Goal: Task Accomplishment & Management: Complete application form

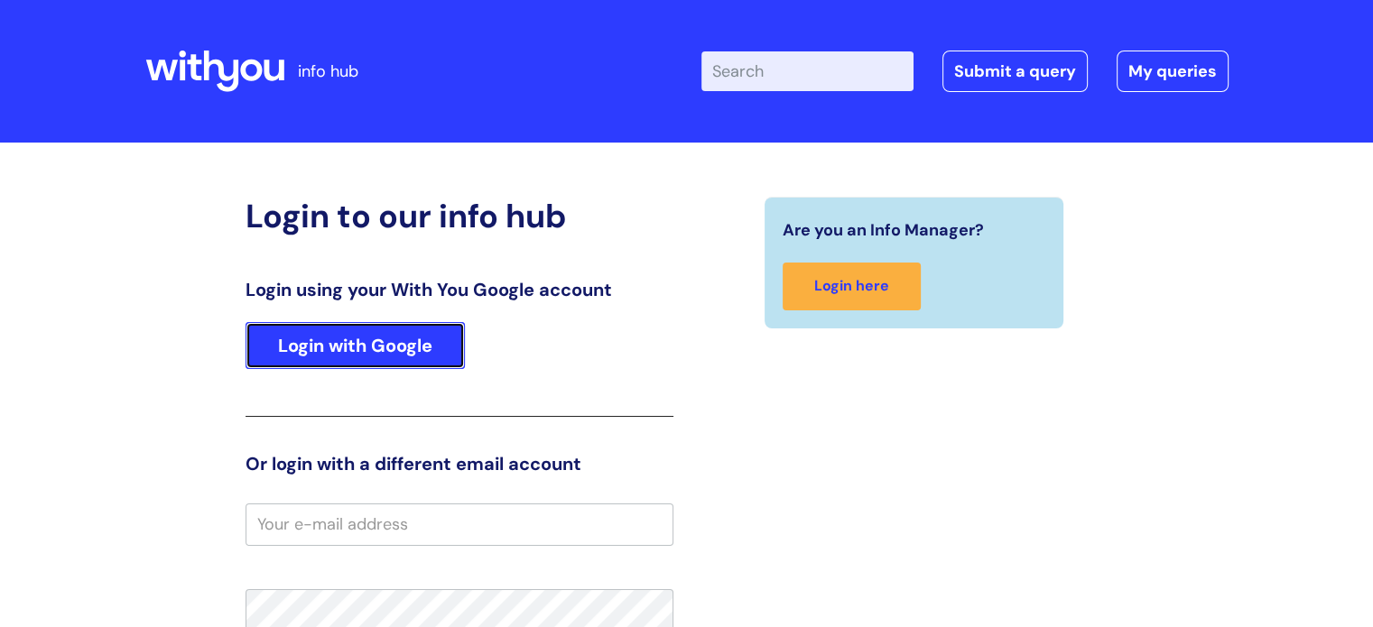
click at [396, 348] on link "Login with Google" at bounding box center [355, 345] width 219 height 47
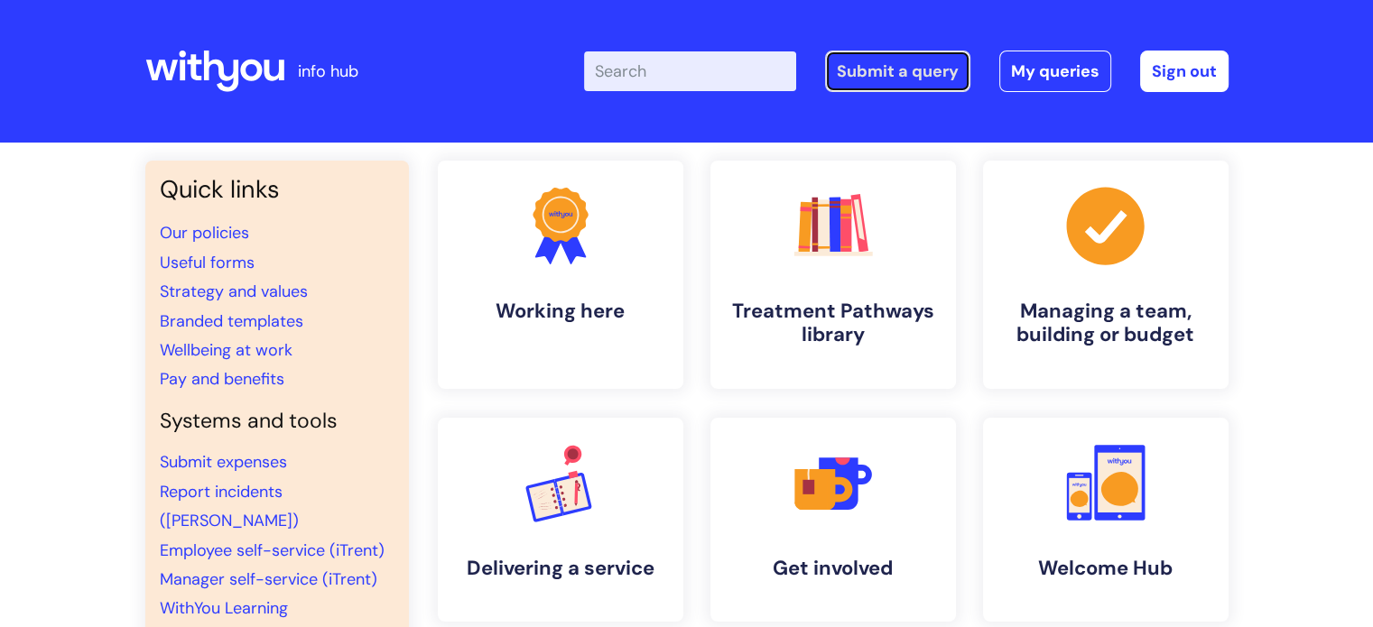
click at [935, 79] on link "Submit a query" at bounding box center [897, 72] width 145 height 42
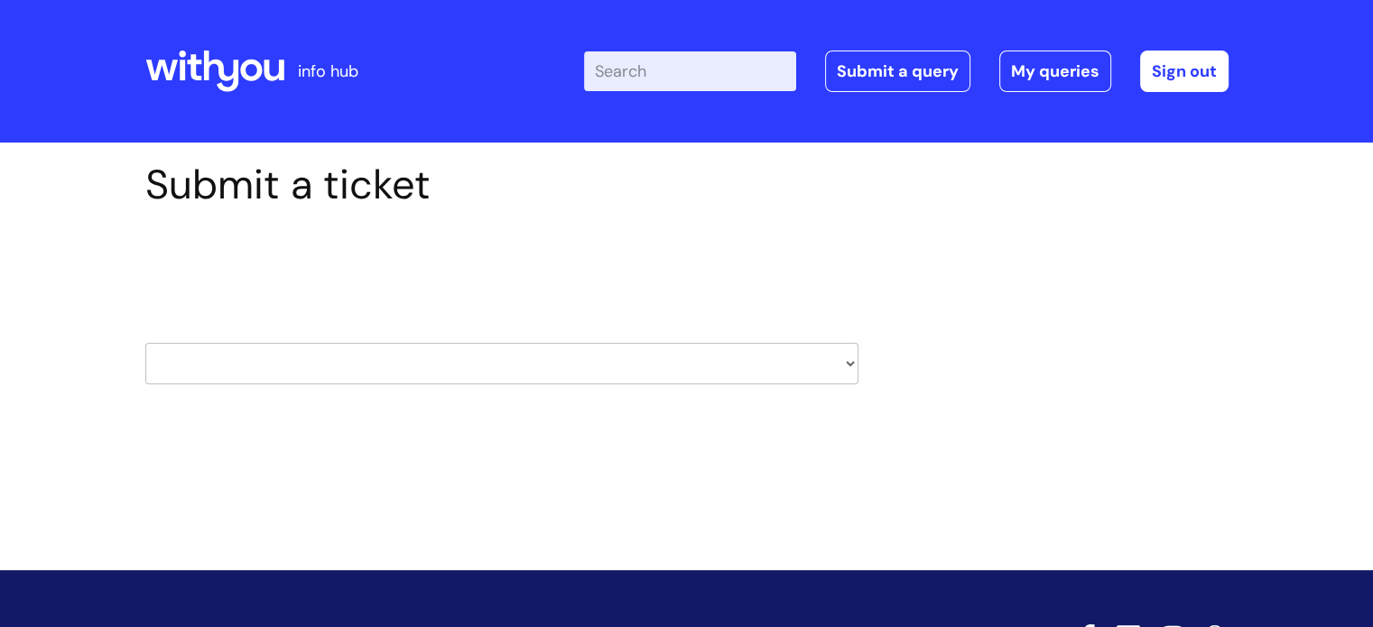
click at [441, 376] on select "HR / People IT and Support Clinical Drug Alerts Finance Accounts Data Support T…" at bounding box center [501, 364] width 713 height 42
select select "finance_accounts"
click at [145, 343] on select "HR / People IT and Support Clinical Drug Alerts Finance Accounts Data Support T…" at bounding box center [501, 364] width 713 height 42
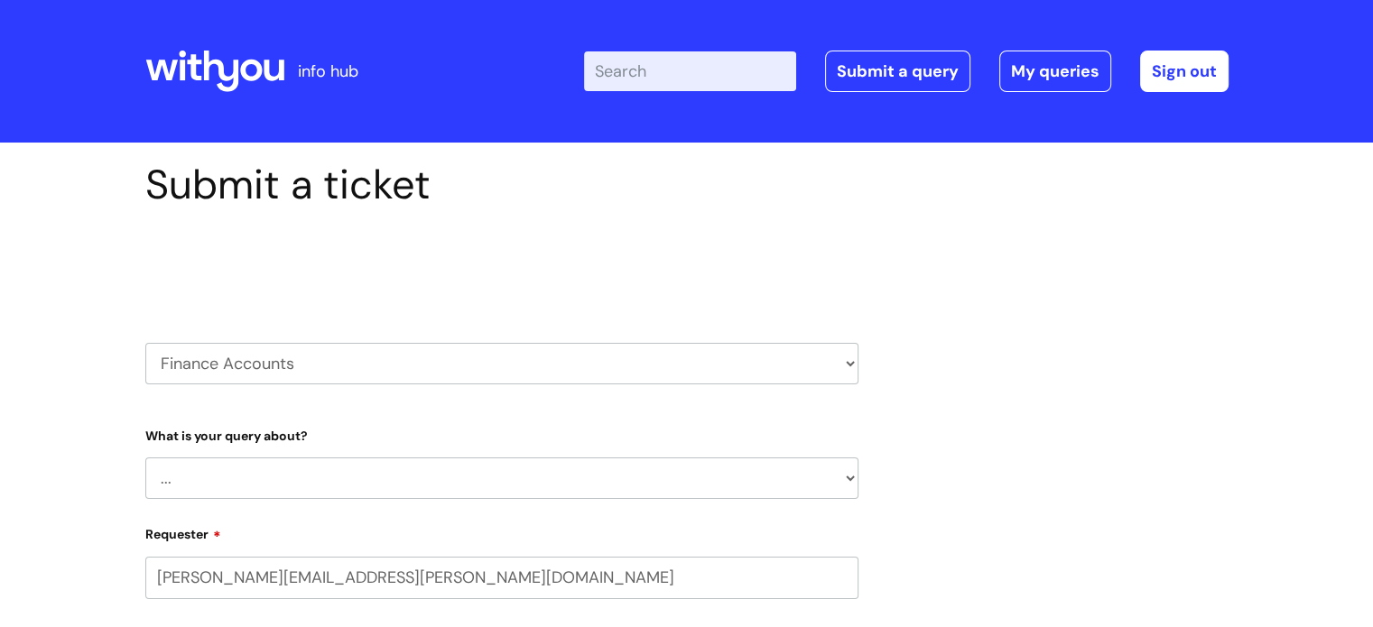
select select "80004418362"
click at [441, 483] on select "... Finance Systems Finance Requests (inc. Expenses) Invoices Research" at bounding box center [501, 479] width 713 height 42
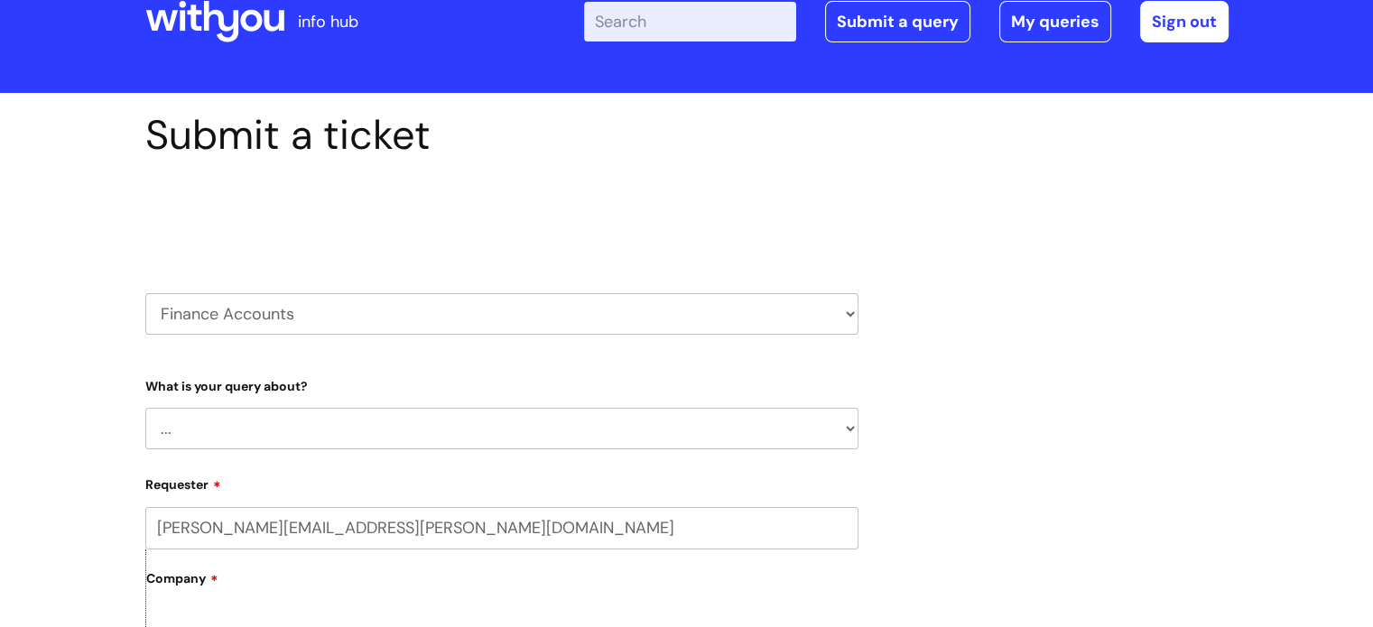
scroll to position [181, 0]
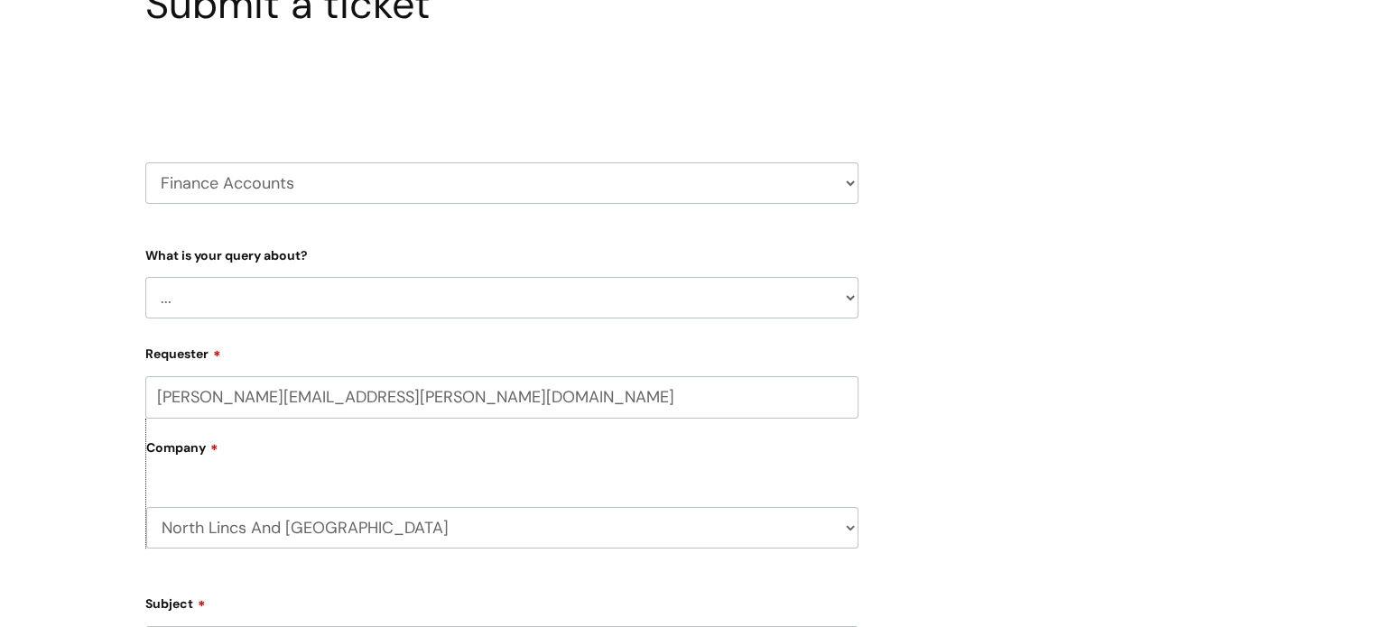
click at [599, 300] on select "... Finance Systems Finance Requests (inc. Expenses) Invoices Research" at bounding box center [501, 298] width 713 height 42
select select "Finance Requests (inc. Expenses)"
click at [145, 277] on select "... Finance Systems Finance Requests (inc. Expenses) Invoices Research" at bounding box center [501, 298] width 713 height 42
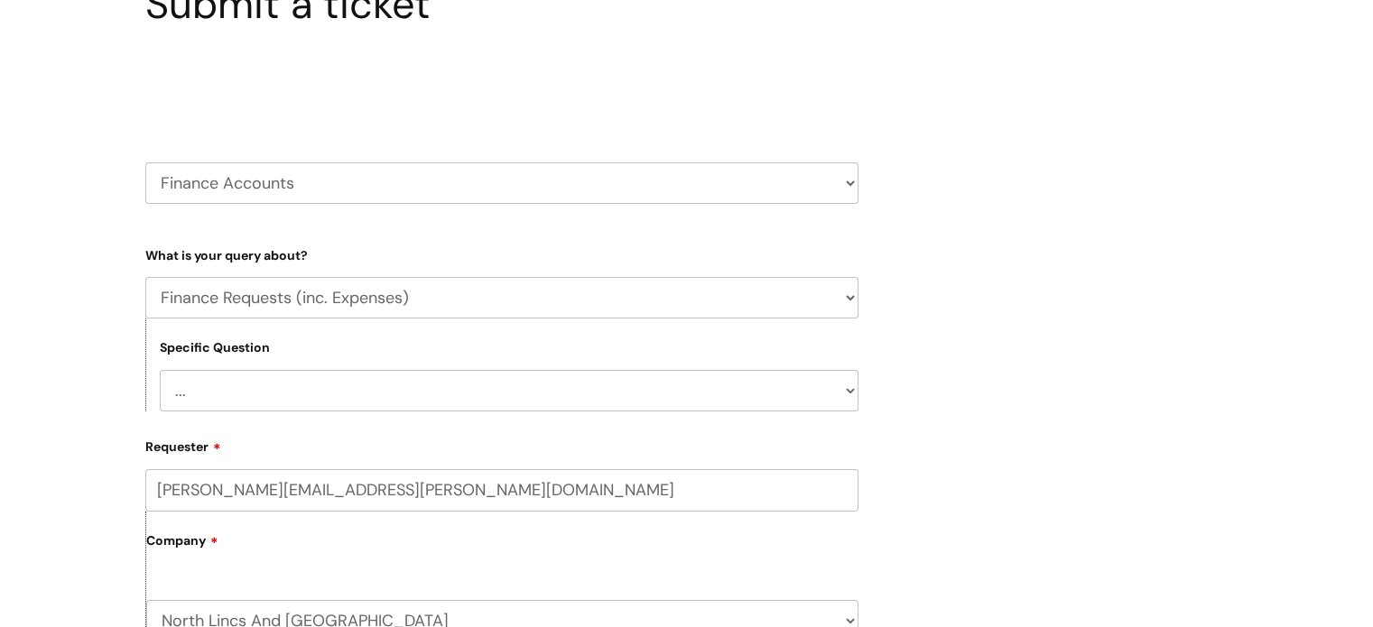
click at [555, 387] on select "... Budgets Expenses Getting Edits/Revisions New Supplier Purchase cards/ Petty…" at bounding box center [509, 391] width 699 height 42
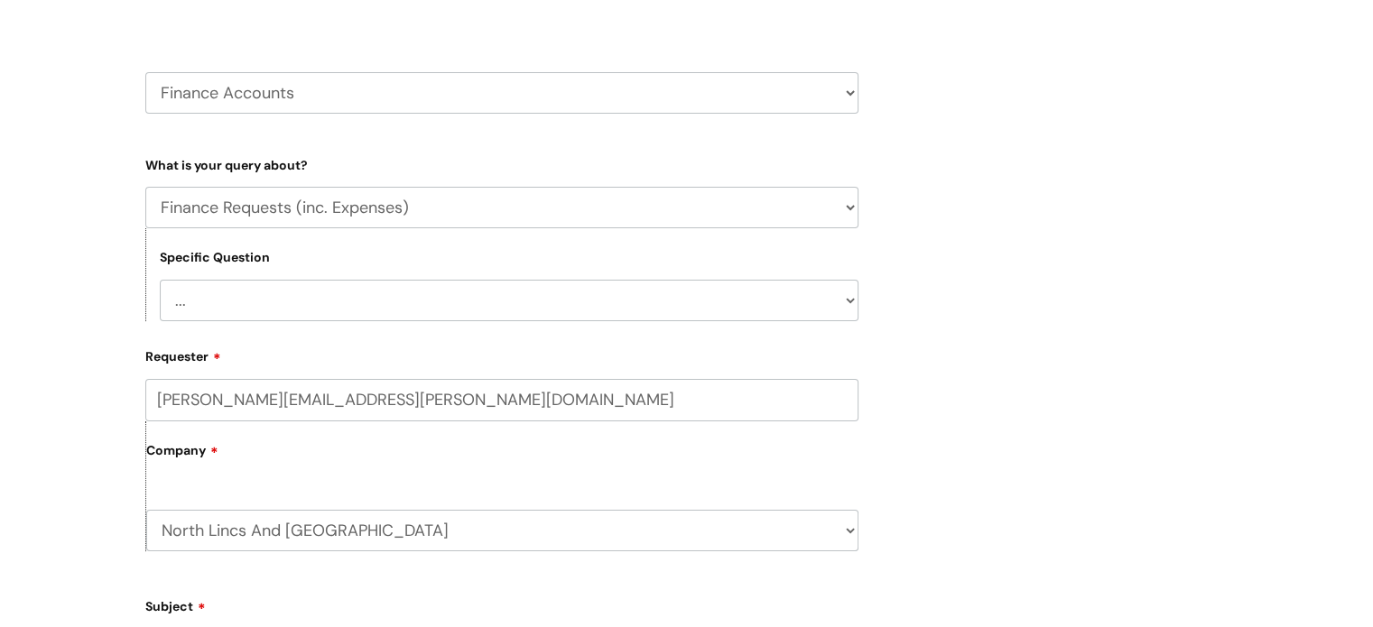
click at [675, 295] on select "... Budgets Expenses Getting Edits/Revisions New Supplier Purchase cards/ Petty…" at bounding box center [509, 301] width 699 height 42
select select "Purchase cards/ Petty Cash Cards"
click at [160, 280] on select "... Budgets Expenses Getting Edits/Revisions New Supplier Purchase cards/ Petty…" at bounding box center [509, 301] width 699 height 42
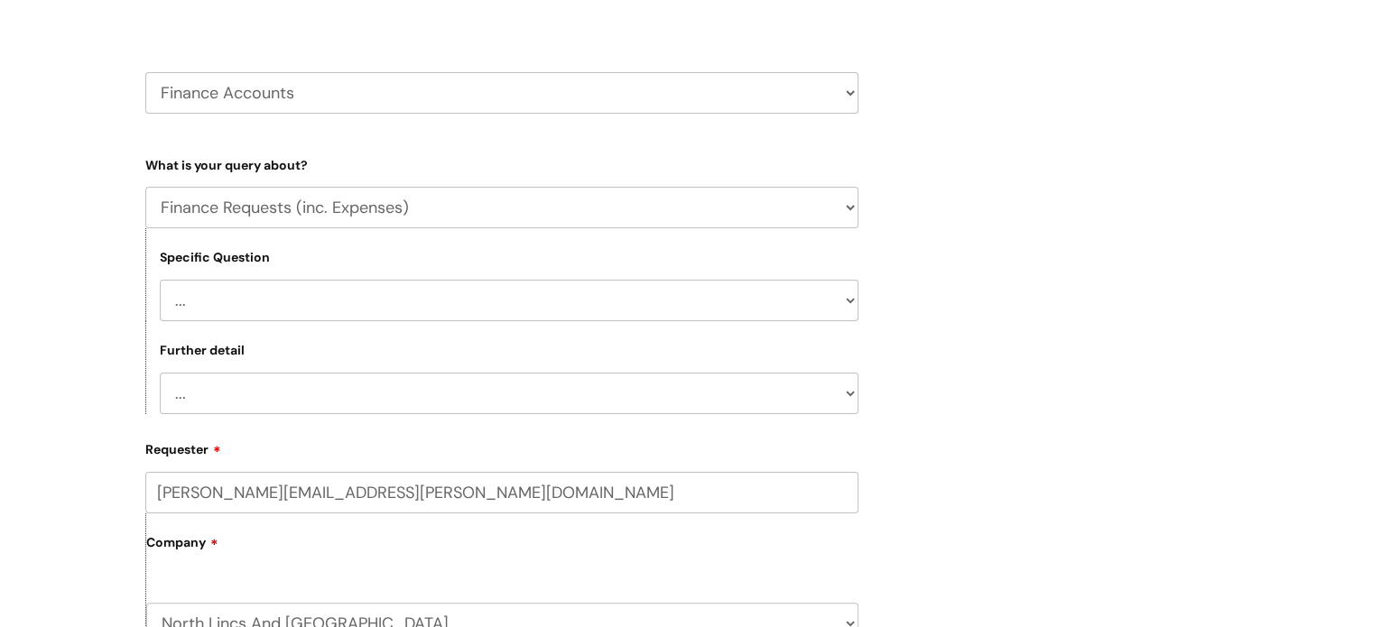
click at [610, 392] on select "... New card application Requesting a card Return submission" at bounding box center [509, 394] width 699 height 42
select select "New card application"
click at [160, 373] on select "... New card application Requesting a card Return submission" at bounding box center [509, 394] width 699 height 42
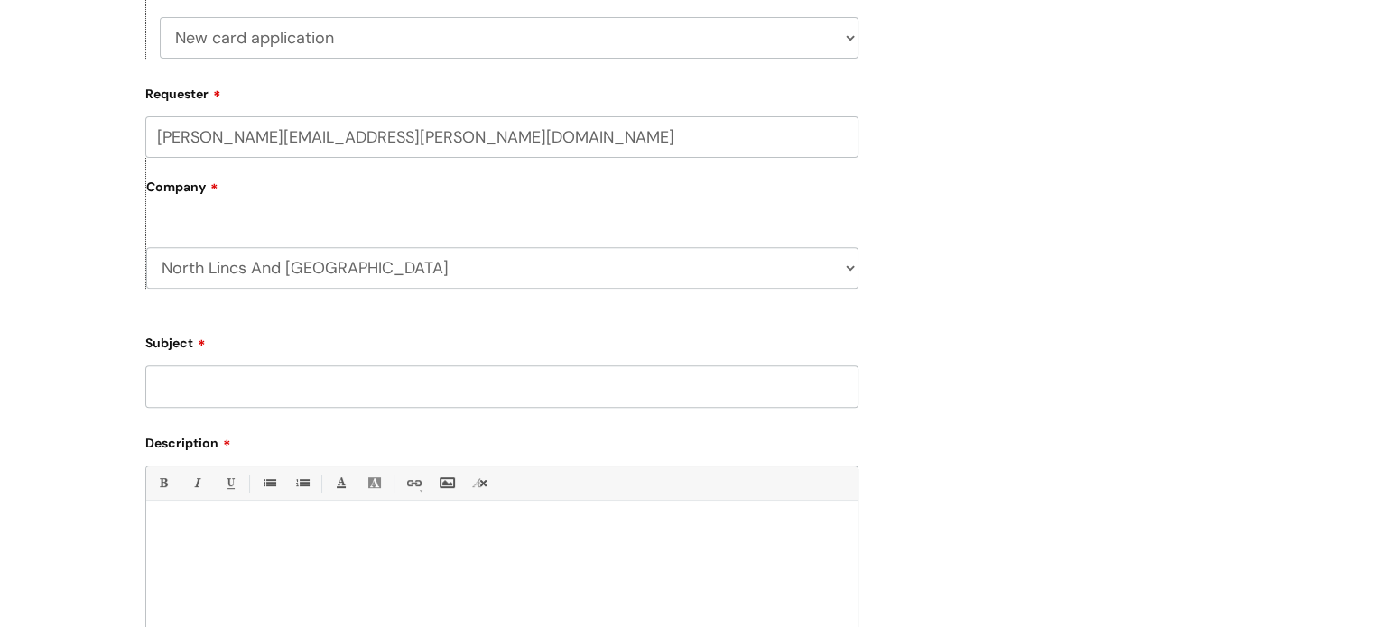
scroll to position [632, 0]
click at [294, 383] on input "Subject" at bounding box center [501, 381] width 713 height 42
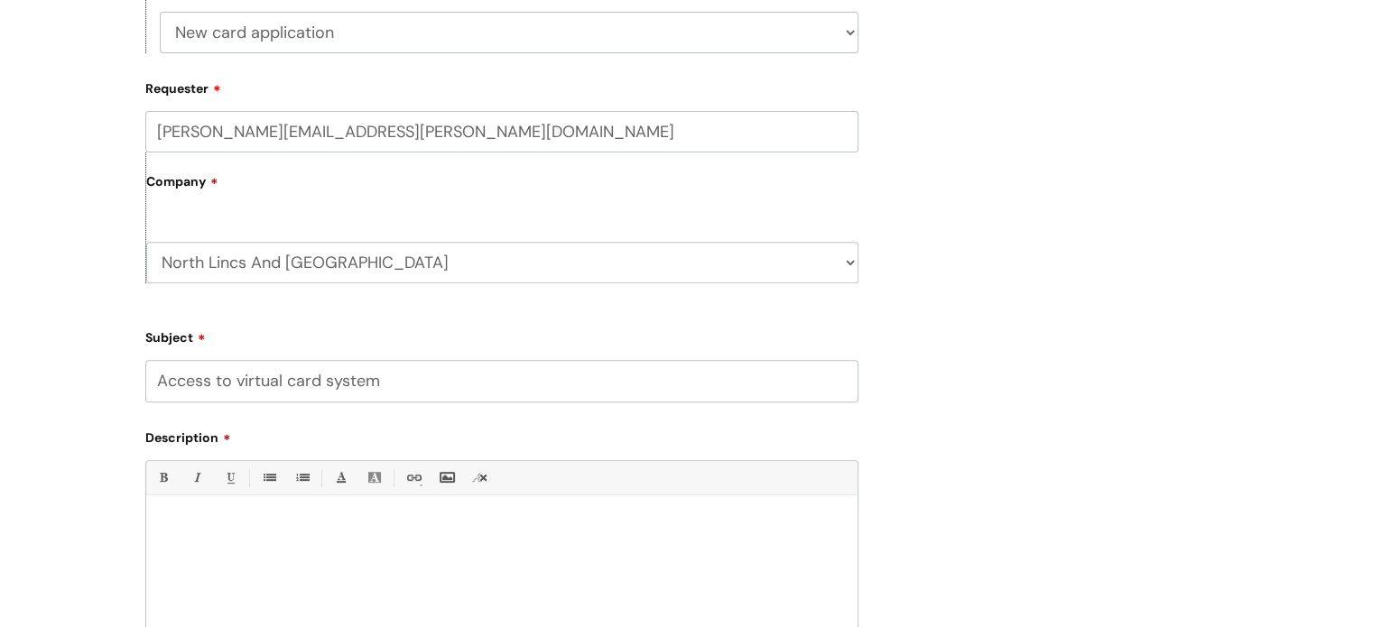
type input "Access to virtual card system"
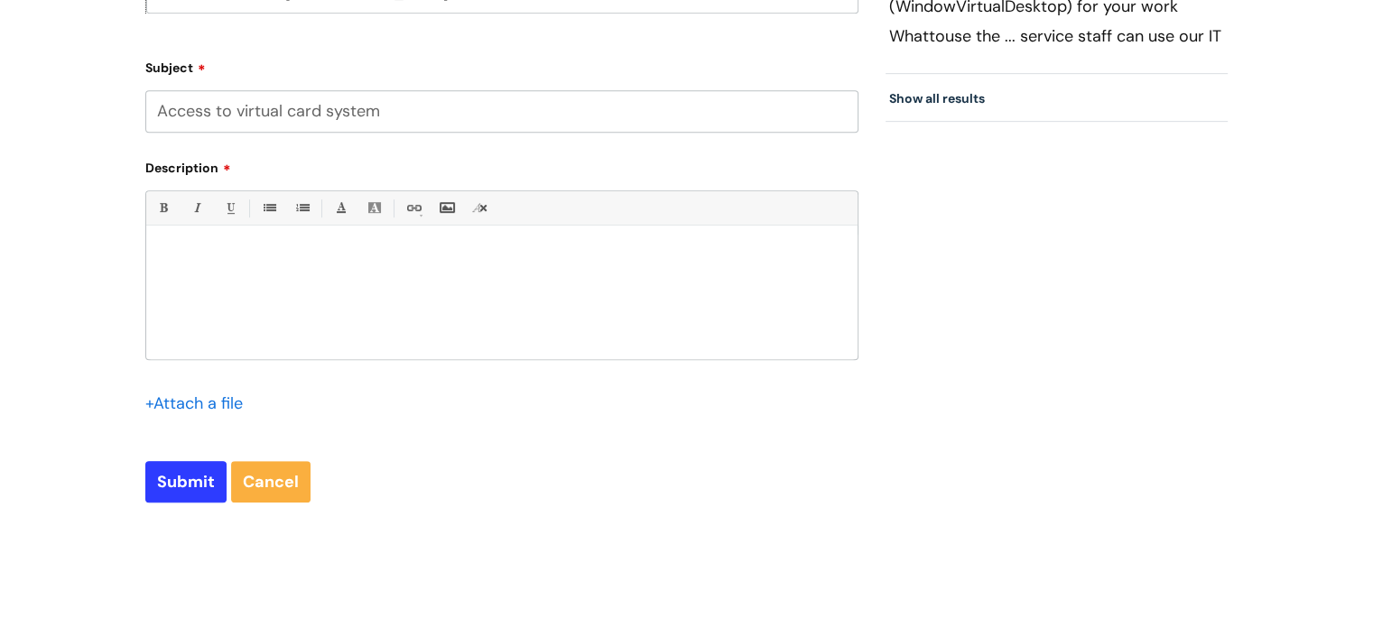
scroll to position [899, 0]
click at [264, 257] on p at bounding box center [502, 259] width 684 height 16
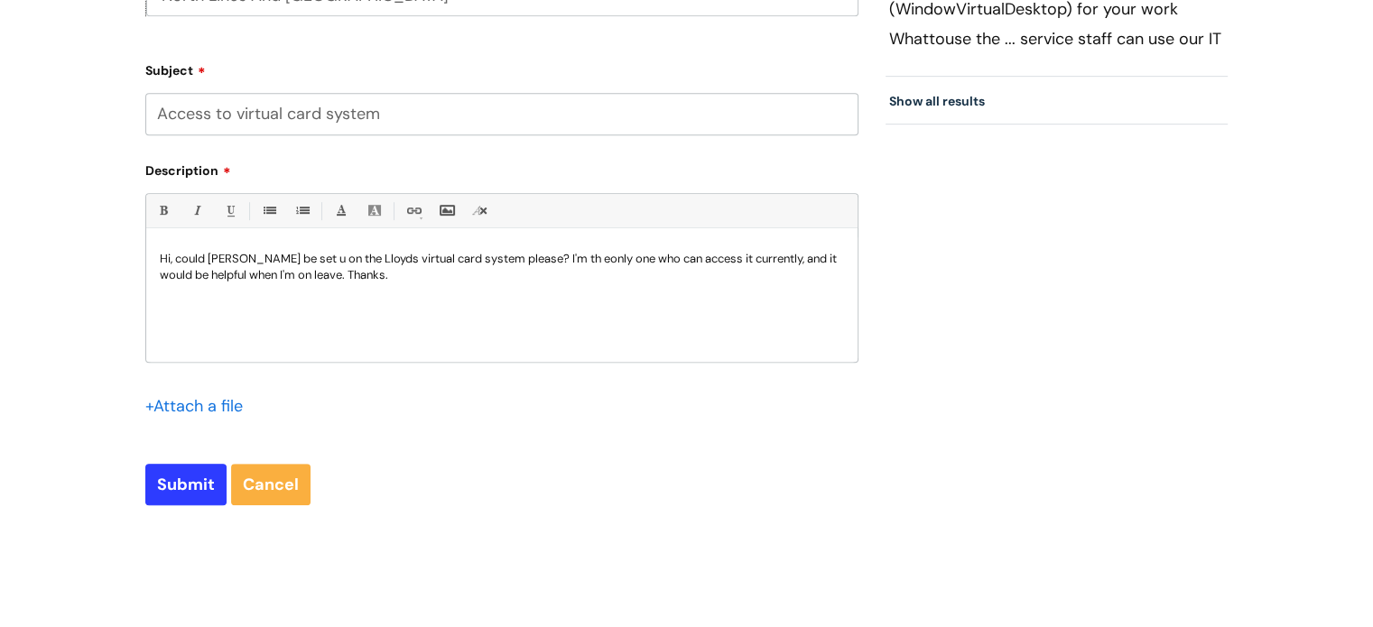
click at [590, 262] on p "Hi, could Leah Briggs be set u on the Lloyds virtual card system please? I'm th…" at bounding box center [502, 267] width 684 height 32
click at [413, 270] on p "Hi, could Leah Briggs be set u on the Lloyds virtual card system please? I'm th…" at bounding box center [502, 267] width 684 height 32
click at [314, 264] on p "Hi, could Leah Briggs be set u on the Lloyds virtual card system please? I'm th…" at bounding box center [502, 267] width 684 height 32
click at [178, 480] on input "Submit" at bounding box center [185, 485] width 81 height 42
type input "Please Wait..."
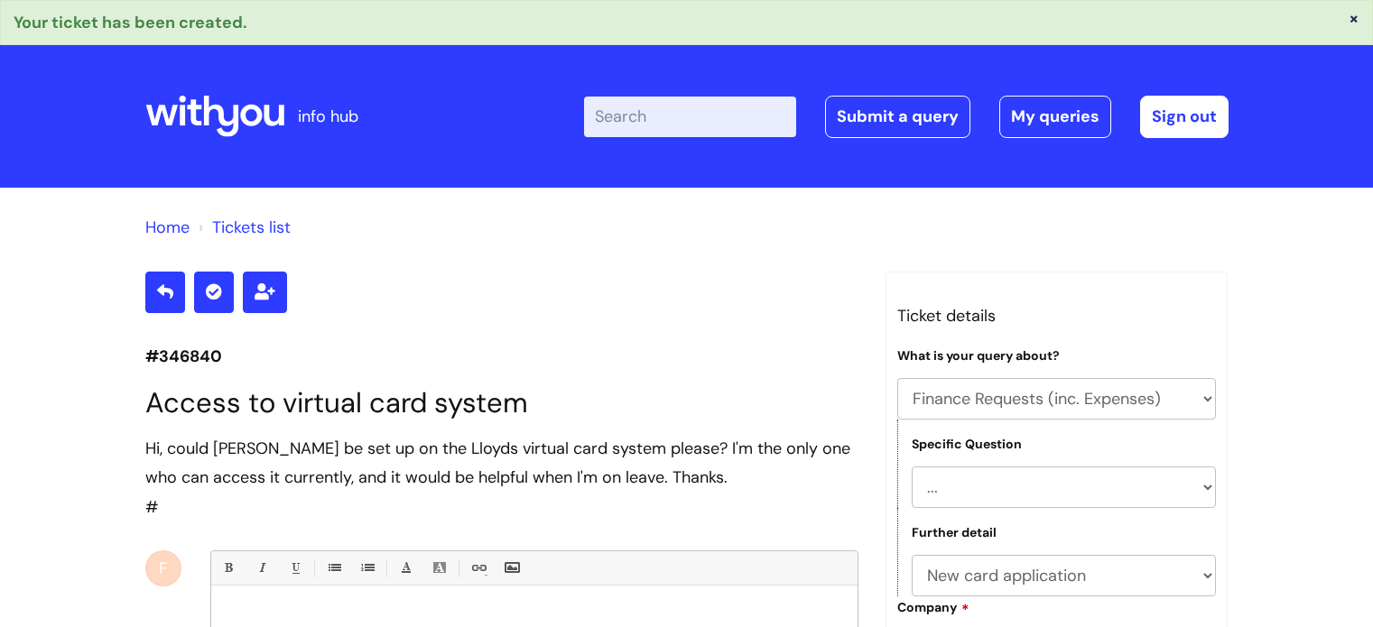
select select "Finance Requests (inc. Expenses)"
select select "Purchase cards/ Petty Cash Cards"
select select "New card application"
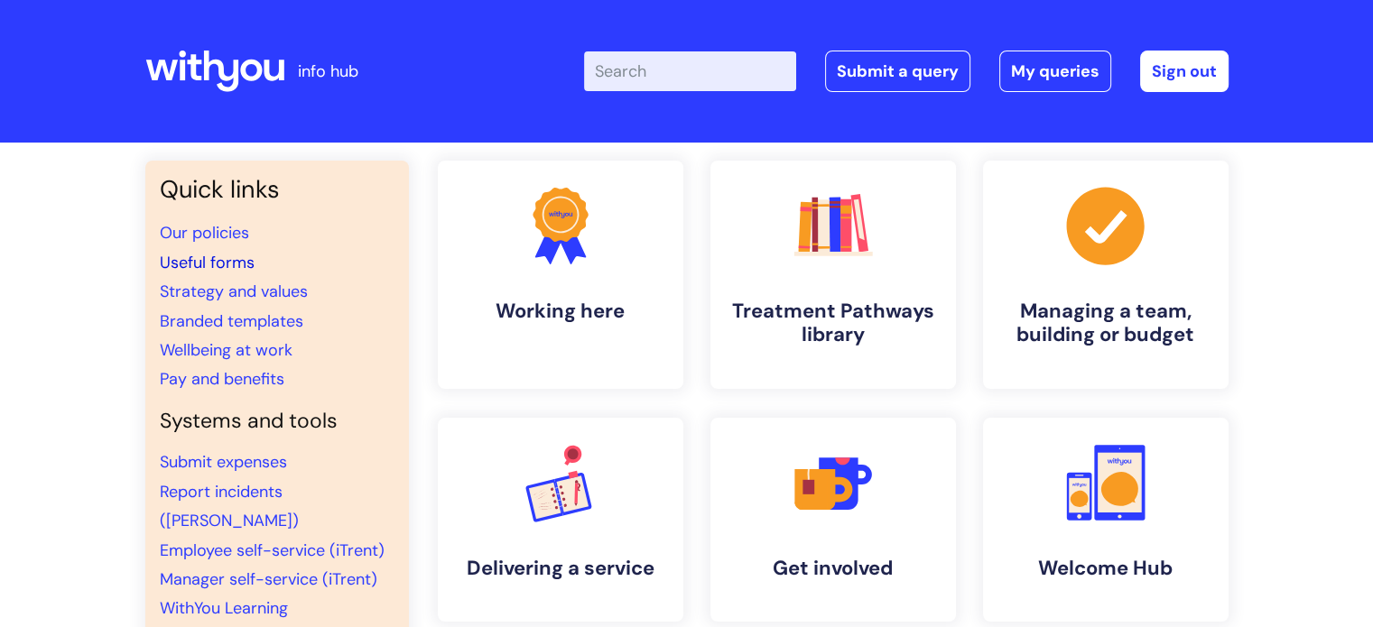
click at [201, 263] on link "Useful forms" at bounding box center [207, 263] width 95 height 22
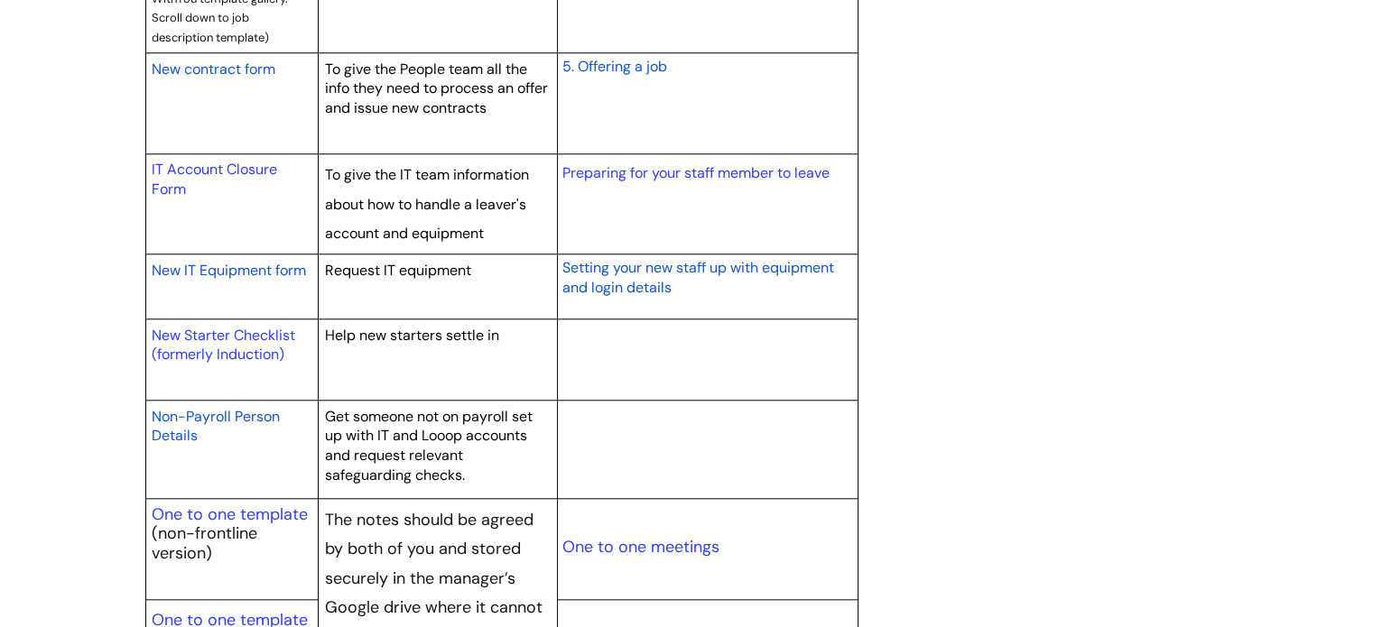
scroll to position [1715, 0]
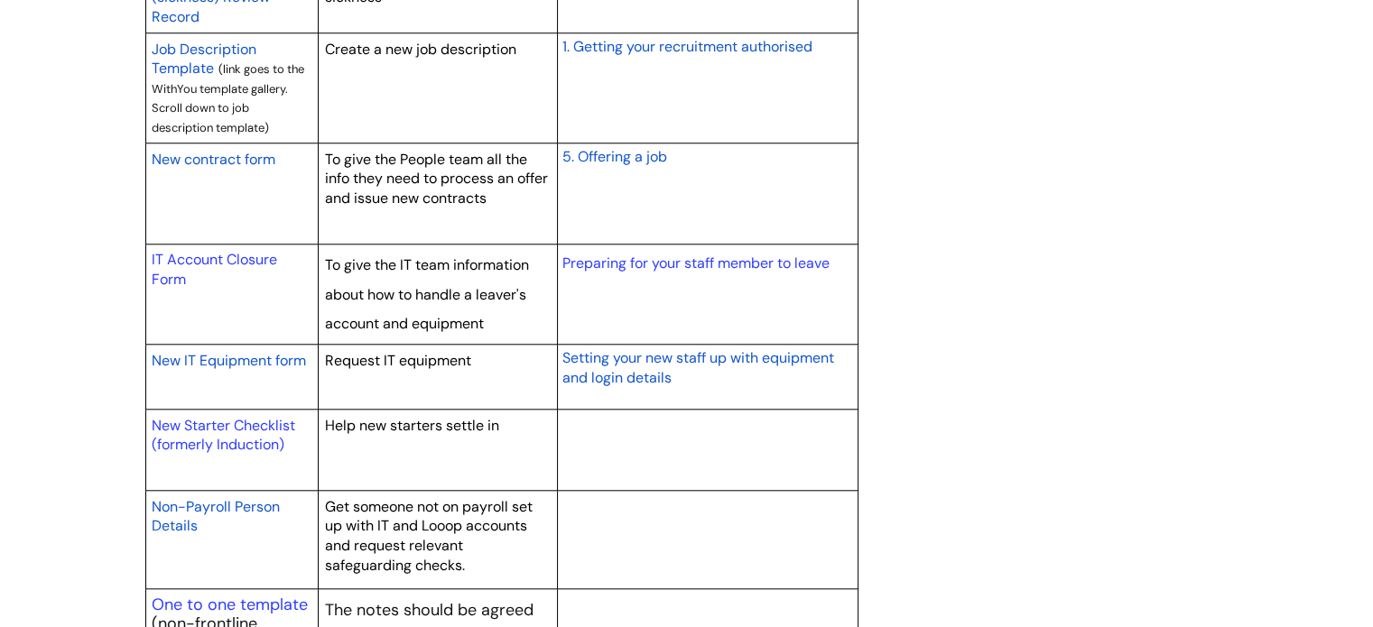
click at [231, 158] on span "New contract form" at bounding box center [214, 159] width 124 height 19
